Goal: Transaction & Acquisition: Download file/media

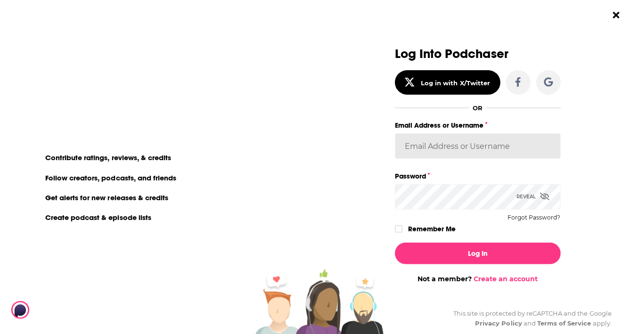
click at [484, 145] on input "Email Address or Username" at bounding box center [478, 145] width 166 height 25
type input "[PERSON_NAME][EMAIL_ADDRESS][PERSON_NAME][DOMAIN_NAME]"
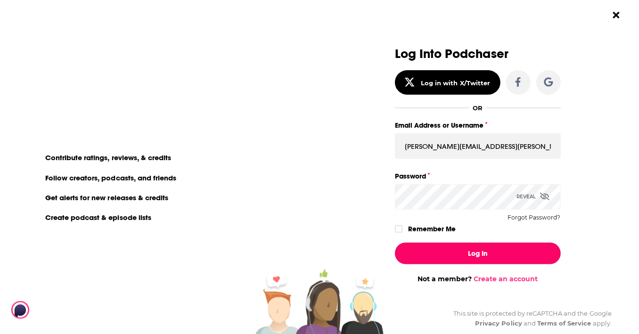
click at [451, 254] on button "Log In" at bounding box center [478, 254] width 166 height 22
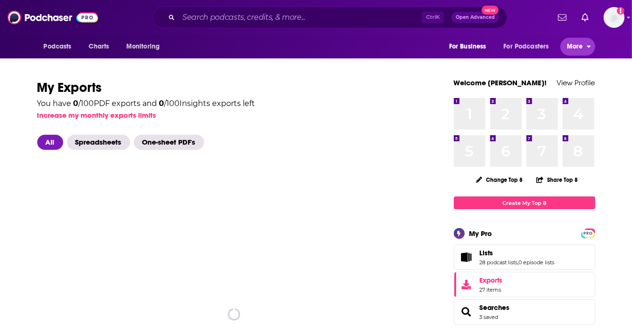
click at [580, 44] on span "More" at bounding box center [575, 46] width 16 height 13
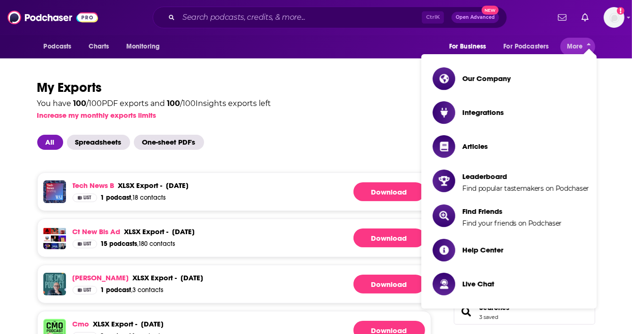
click at [335, 42] on div "Podcasts Charts Monitoring For Business For Podcasters More" at bounding box center [316, 47] width 603 height 24
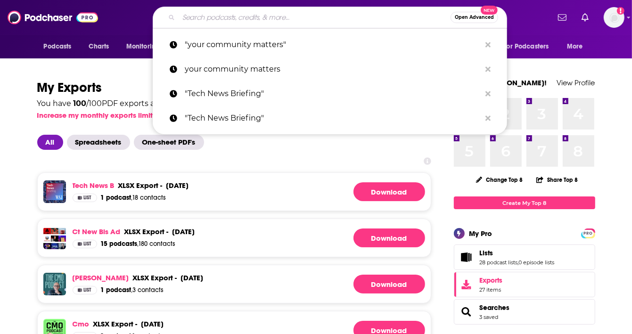
click at [224, 17] on input "Search podcasts, credits, & more..." at bounding box center [315, 17] width 272 height 15
paste input "Beauty Is a Bitch"
type input "Beauty Is a Bitch"
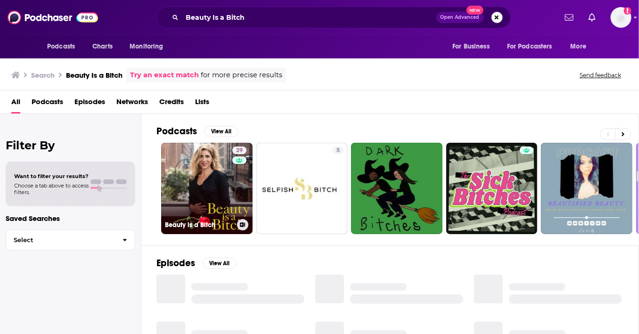
click at [185, 189] on link "29 Beauty is a Bitch" at bounding box center [206, 188] width 91 height 91
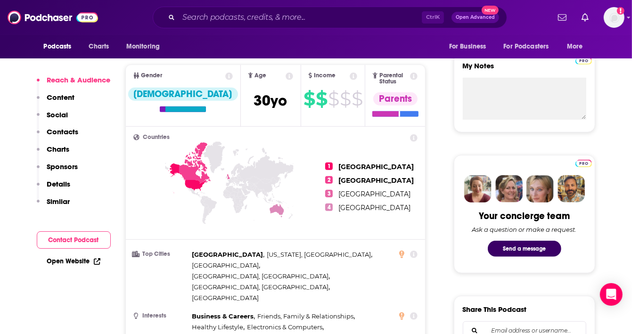
scroll to position [440, 0]
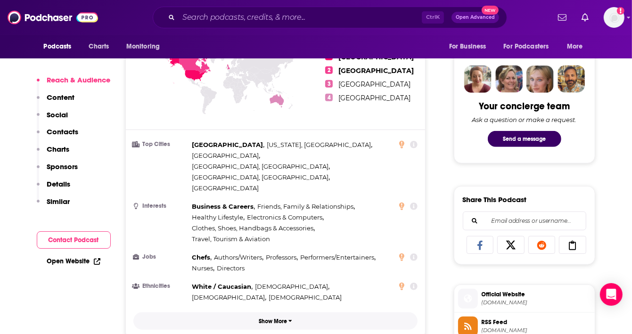
click at [275, 312] on button "Show More" at bounding box center [275, 320] width 285 height 17
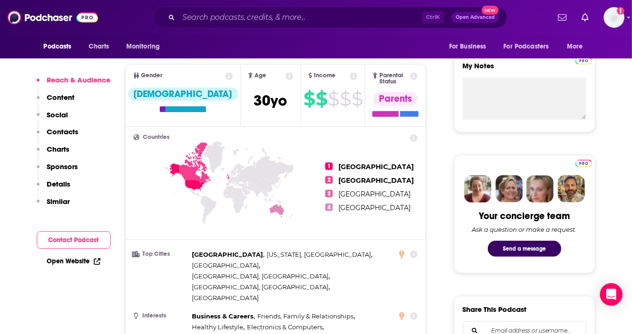
scroll to position [110, 0]
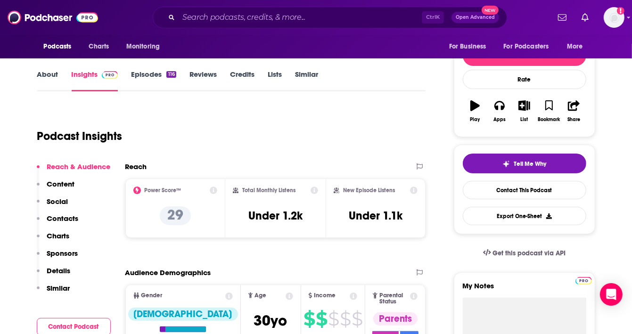
click at [58, 182] on p "Content" at bounding box center [61, 183] width 28 height 9
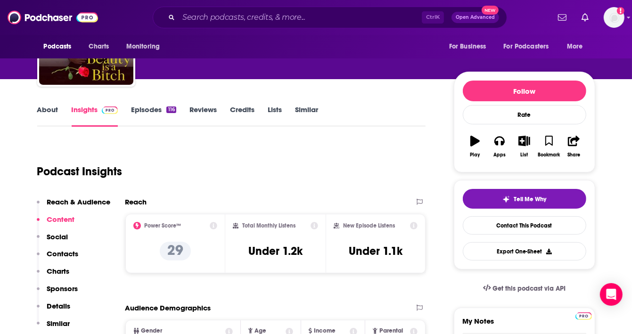
scroll to position [0, 0]
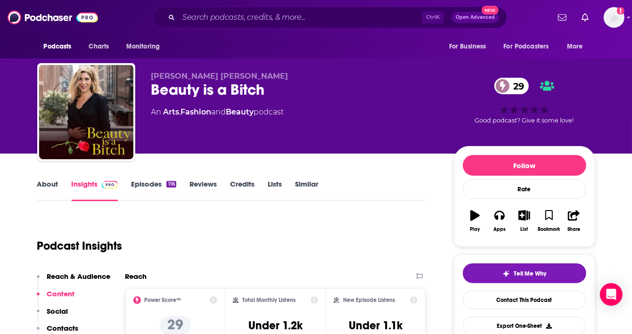
click at [65, 278] on p "Reach & Audience" at bounding box center [79, 276] width 64 height 9
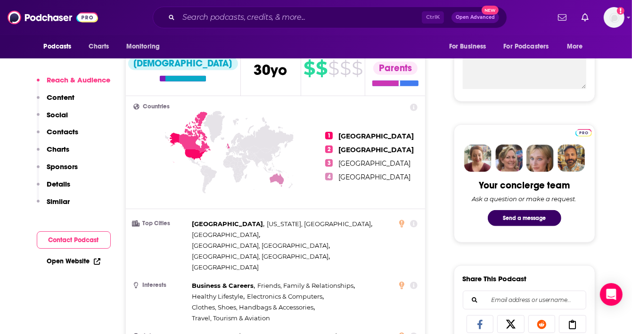
scroll to position [140, 0]
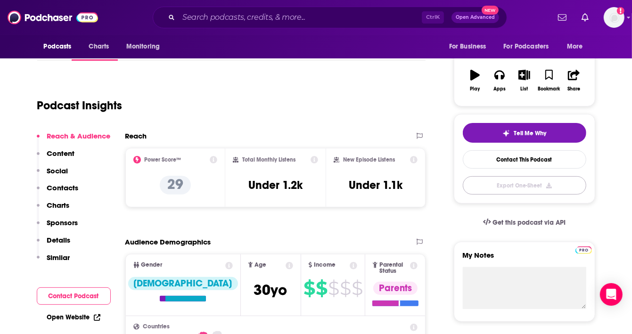
click at [491, 183] on button "Export One-Sheet" at bounding box center [524, 185] width 123 height 18
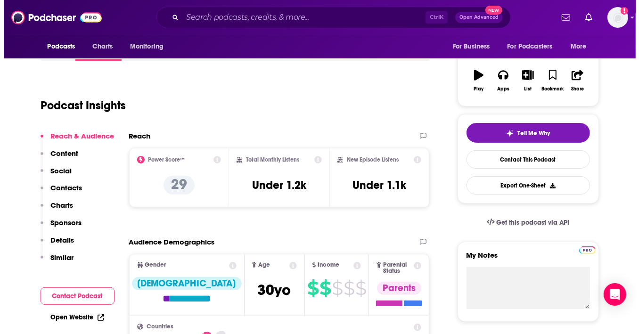
scroll to position [0, 0]
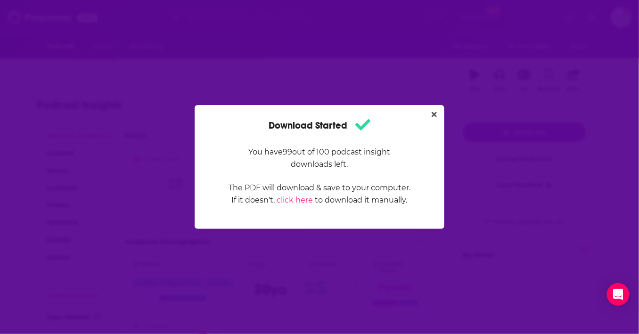
click at [429, 106] on div "Download Started You have 99 out of 100 podcast insight downloads left. The PDF…" at bounding box center [320, 167] width 250 height 124
click at [429, 108] on div "Download Started You have 99 out of 100 podcast insight downloads left. The PDF…" at bounding box center [320, 167] width 250 height 124
click at [429, 113] on button "Close" at bounding box center [434, 115] width 13 height 12
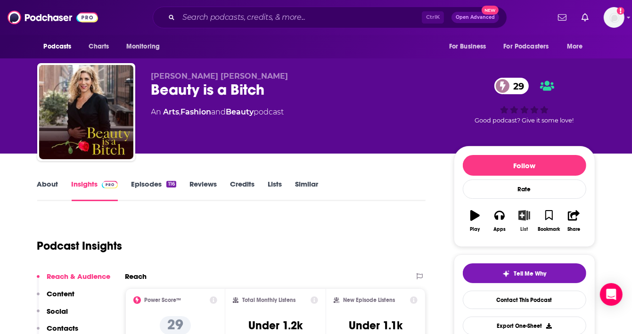
click at [526, 218] on icon "button" at bounding box center [524, 215] width 12 height 10
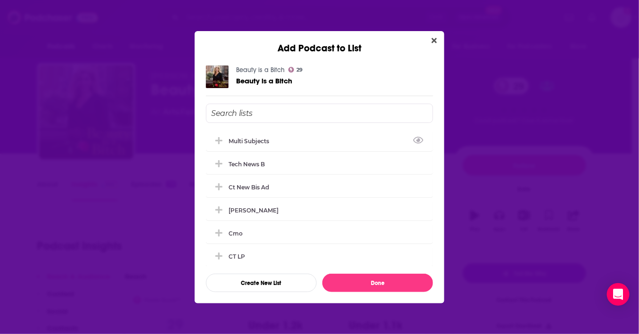
click at [223, 110] on input "Add Podcast To List" at bounding box center [319, 113] width 227 height 19
type input "pcf biab"
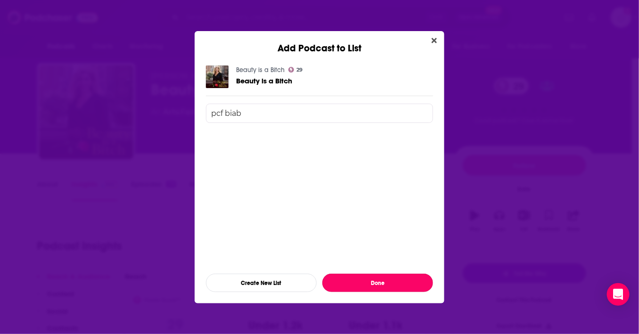
click at [406, 279] on button "Done" at bounding box center [377, 283] width 111 height 18
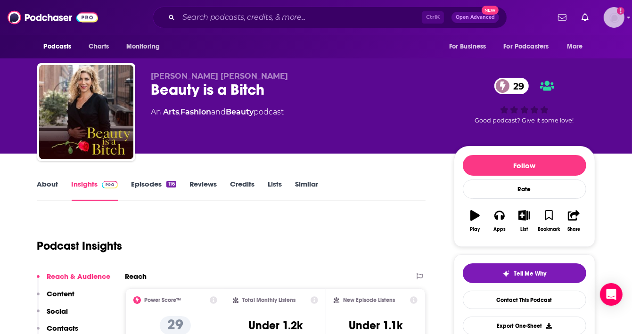
click at [619, 16] on img "Logged in as marissah" at bounding box center [614, 17] width 21 height 21
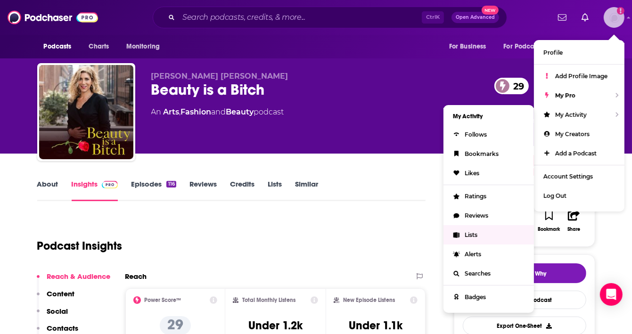
click at [471, 231] on span "Lists" at bounding box center [471, 234] width 13 height 7
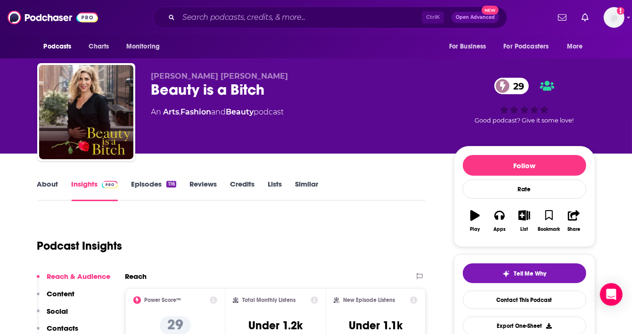
scroll to position [110, 0]
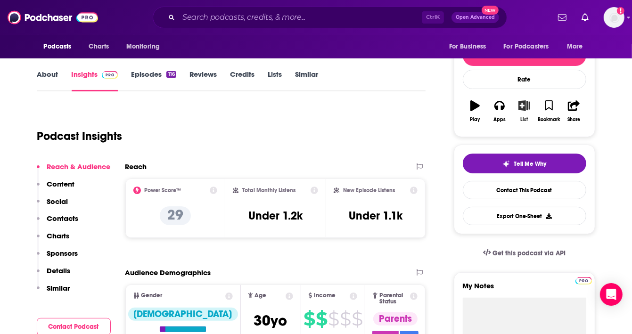
click at [525, 108] on icon "button" at bounding box center [524, 105] width 12 height 10
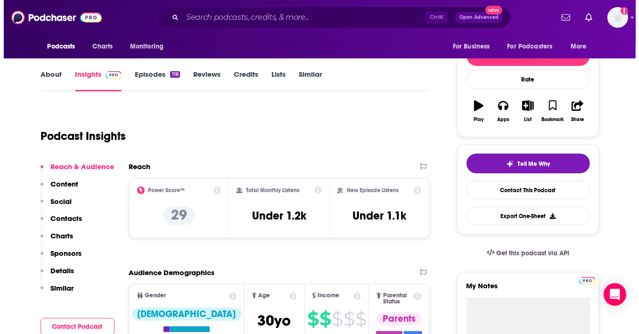
scroll to position [0, 0]
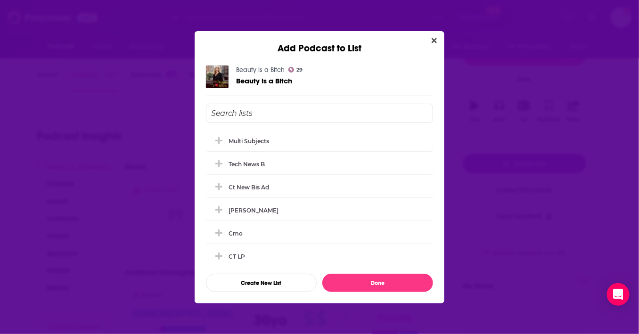
click at [252, 105] on input "Add Podcast To List" at bounding box center [319, 113] width 227 height 19
click at [289, 285] on button "Create New List" at bounding box center [261, 283] width 111 height 18
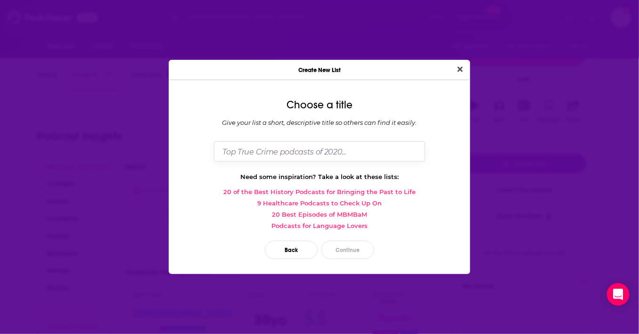
click at [302, 149] on input "Dialog" at bounding box center [319, 151] width 211 height 20
type input "pcf bib"
click at [351, 247] on button "Continue" at bounding box center [347, 250] width 53 height 18
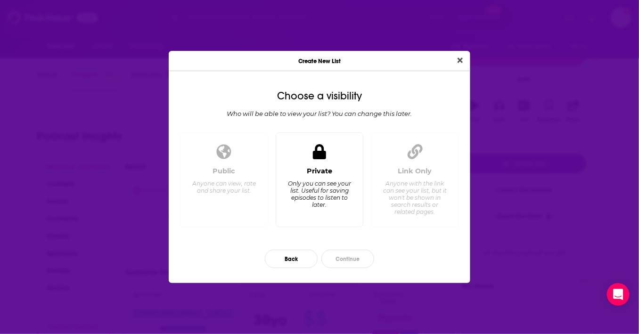
click at [323, 148] on icon "Dialog" at bounding box center [319, 151] width 13 height 15
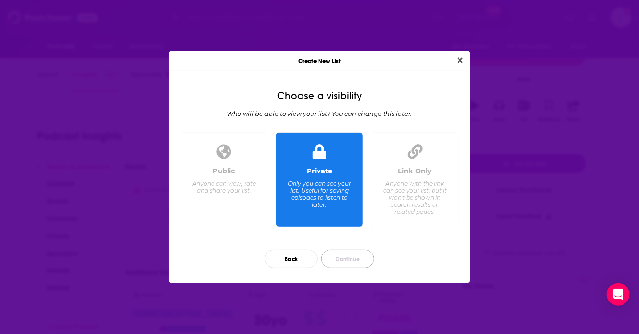
click at [351, 256] on button "Continue" at bounding box center [347, 259] width 53 height 18
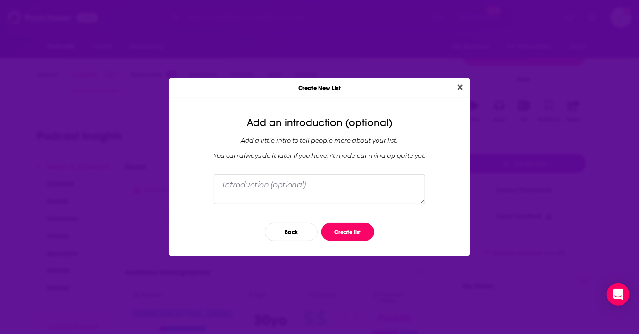
click at [355, 235] on button "Create list" at bounding box center [347, 232] width 53 height 18
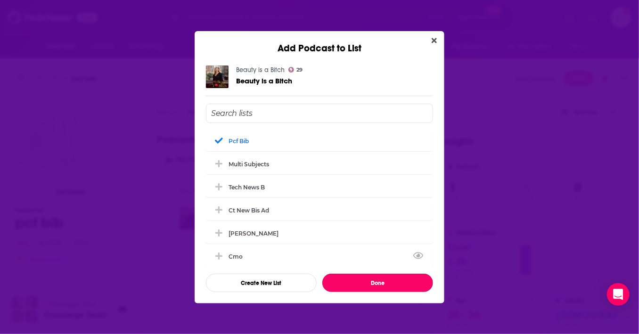
click at [367, 284] on button "Done" at bounding box center [377, 283] width 111 height 18
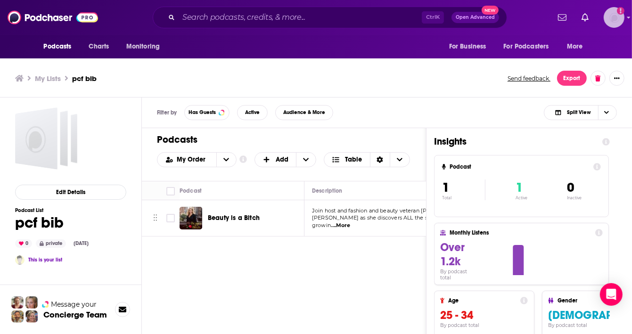
click at [620, 19] on img "Logged in as marissah" at bounding box center [614, 17] width 21 height 21
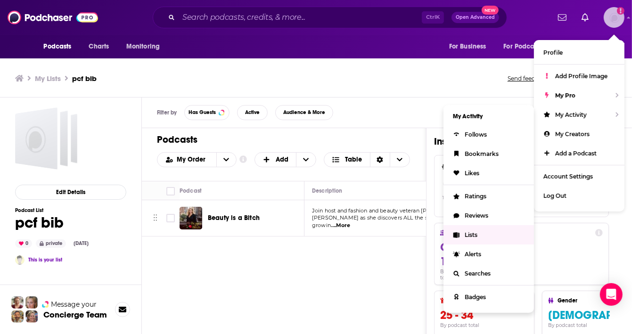
click at [479, 236] on link "Lists" at bounding box center [488, 234] width 90 height 19
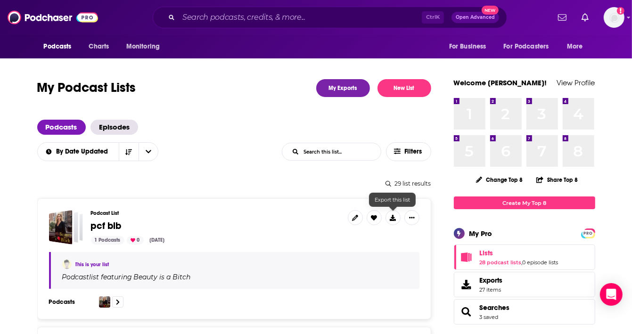
click at [392, 217] on icon at bounding box center [393, 218] width 6 height 6
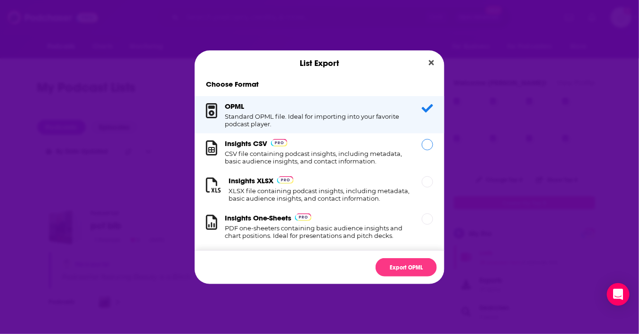
click at [296, 155] on h1 "CSV file containing podcast insights, including metadata, basic audience insigh…" at bounding box center [318, 157] width 186 height 15
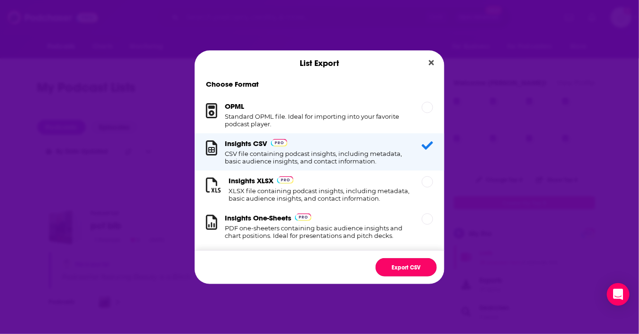
click at [403, 270] on button "Export CSV" at bounding box center [405, 267] width 61 height 18
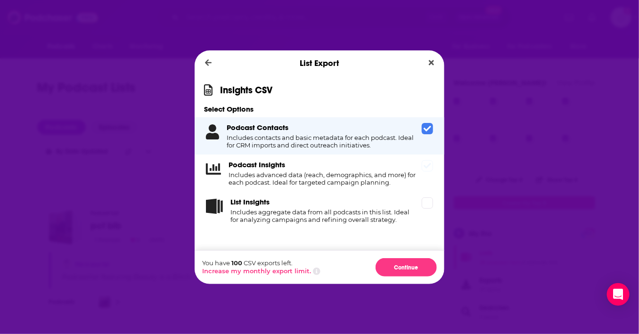
click at [279, 167] on h3 "Podcast Insights" at bounding box center [256, 164] width 57 height 9
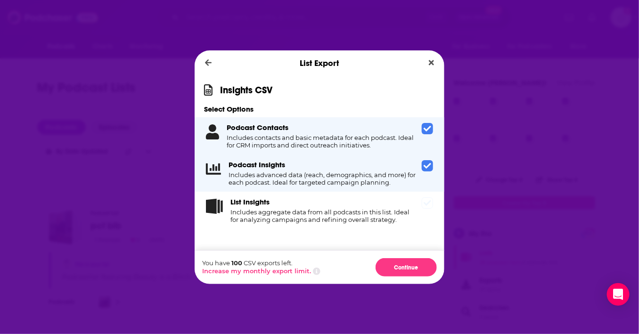
click at [402, 207] on div "List Insights Includes aggregate data from all podcasts in this list. Ideal for…" at bounding box center [324, 210] width 188 height 26
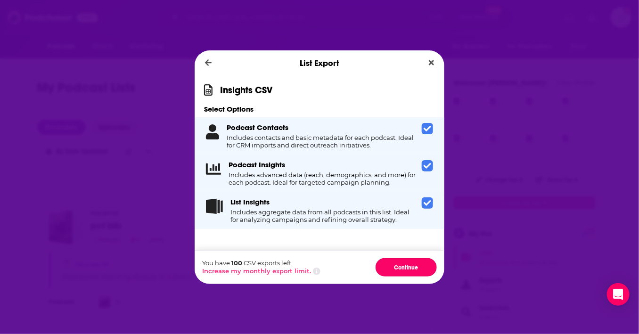
click at [421, 269] on button "Continue" at bounding box center [405, 267] width 61 height 18
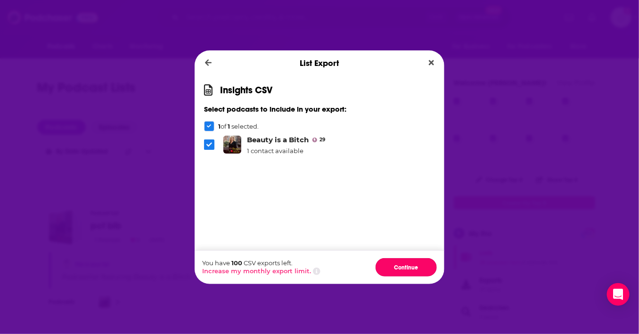
click at [421, 269] on button "Continue" at bounding box center [405, 267] width 61 height 18
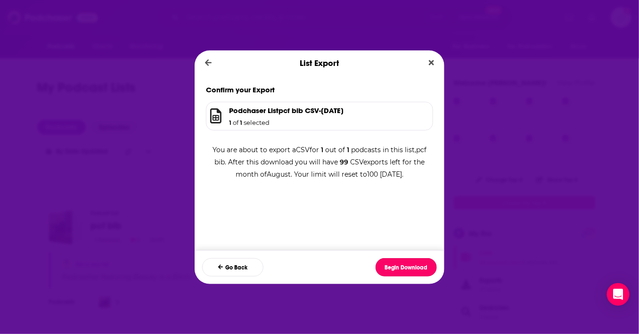
click at [421, 269] on button "Begin Download" at bounding box center [405, 267] width 61 height 18
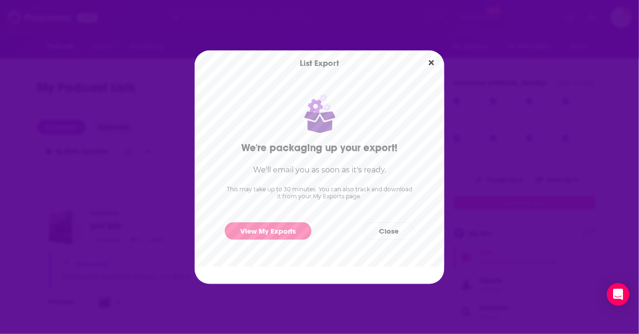
click at [288, 228] on link "View My Exports" at bounding box center [268, 230] width 87 height 17
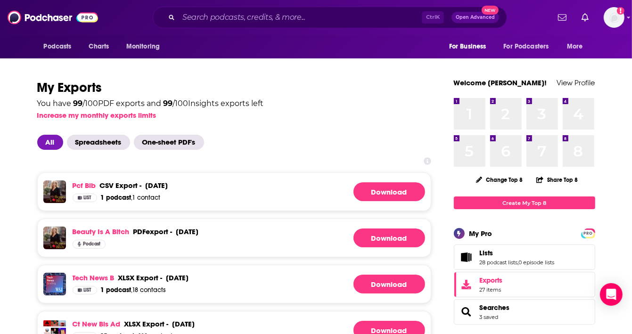
click at [392, 190] on link "Download" at bounding box center [389, 191] width 72 height 19
